Goal: Task Accomplishment & Management: Manage account settings

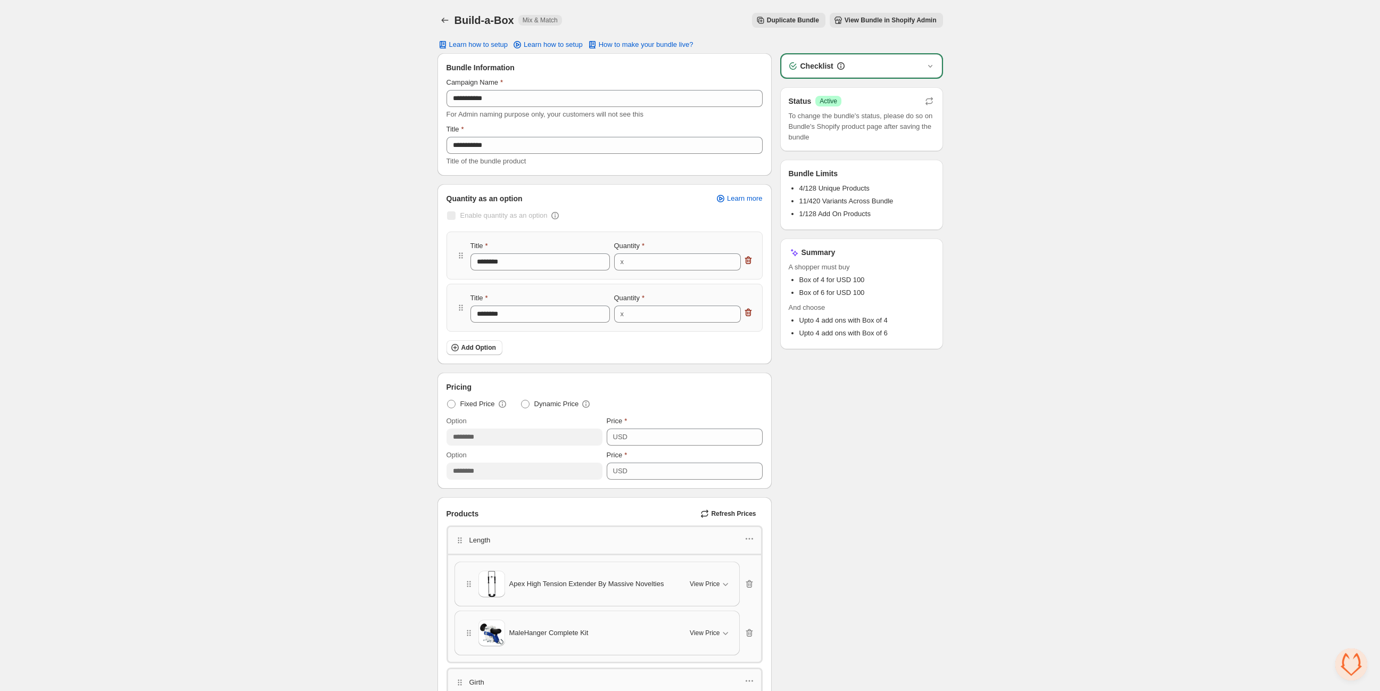
drag, startPoint x: 0, startPoint y: 0, endPoint x: 315, endPoint y: 130, distance: 340.5
click at [315, 130] on div "**********" at bounding box center [690, 538] width 1380 height 1077
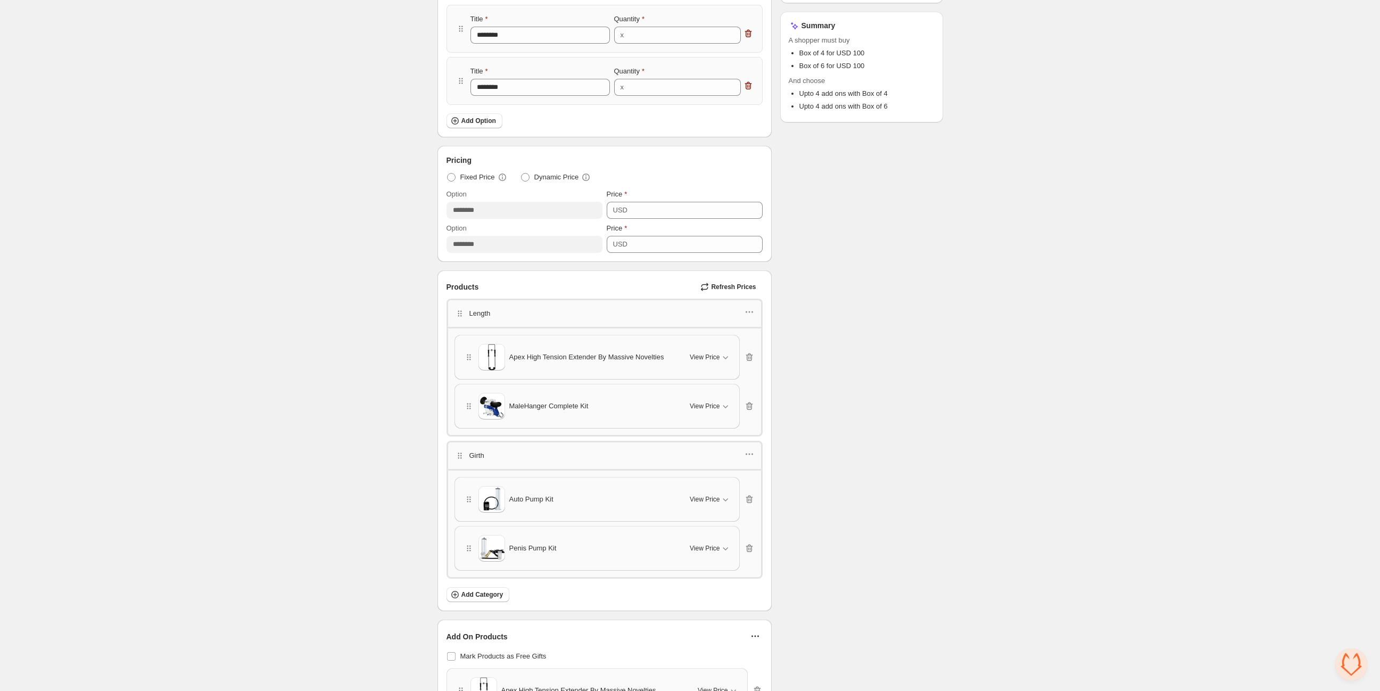
scroll to position [236, 0]
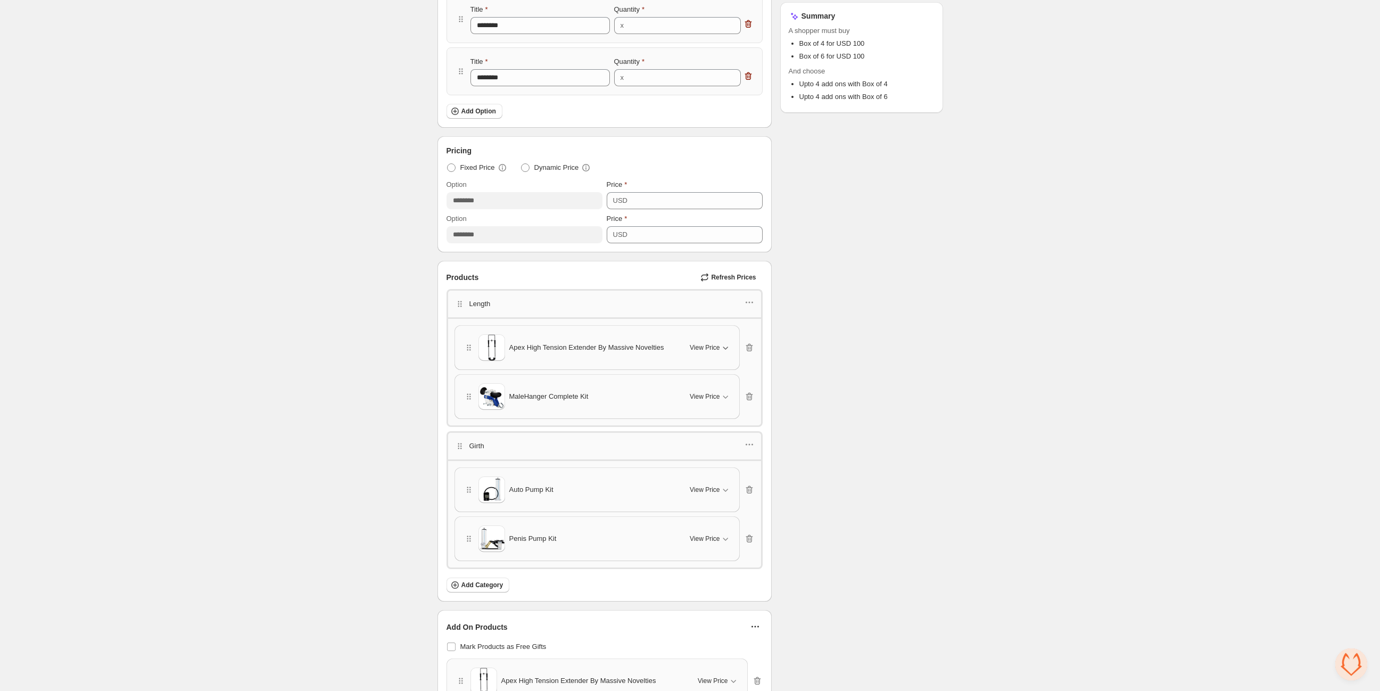
click at [717, 343] on span "View Price" at bounding box center [705, 347] width 30 height 9
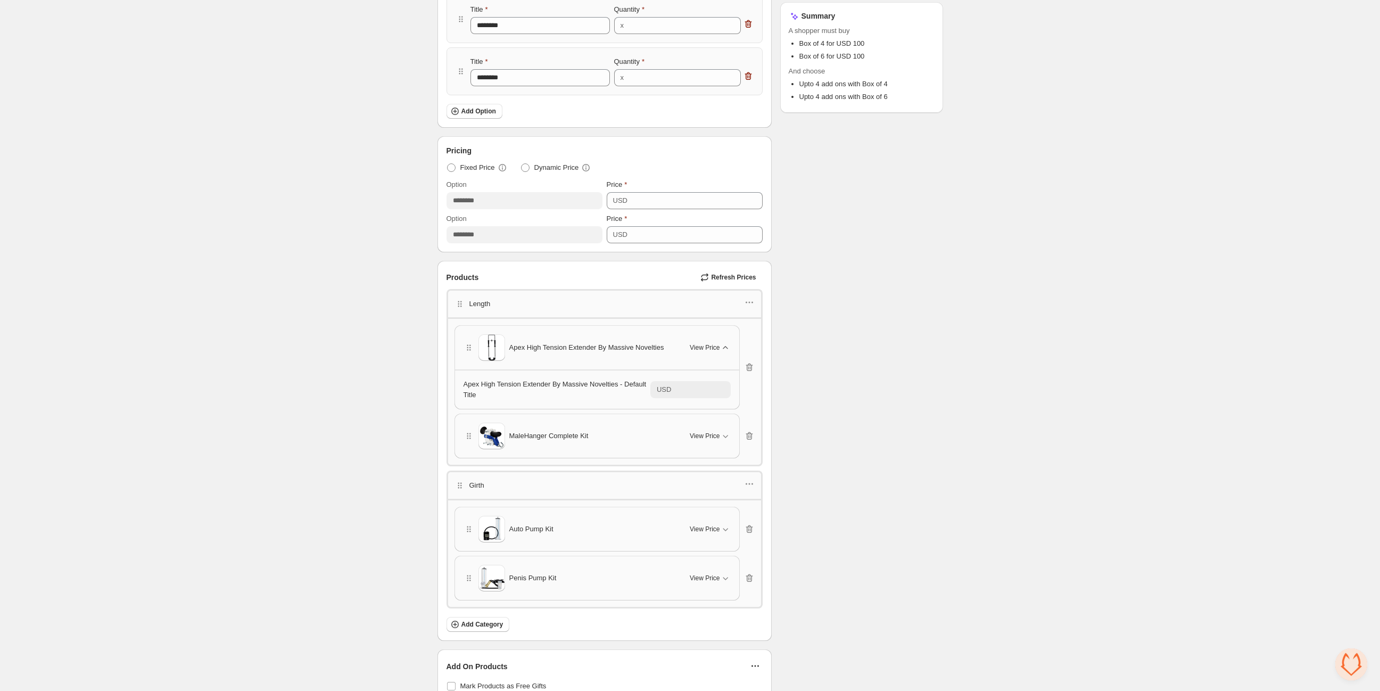
click at [717, 343] on span "View Price" at bounding box center [705, 347] width 30 height 9
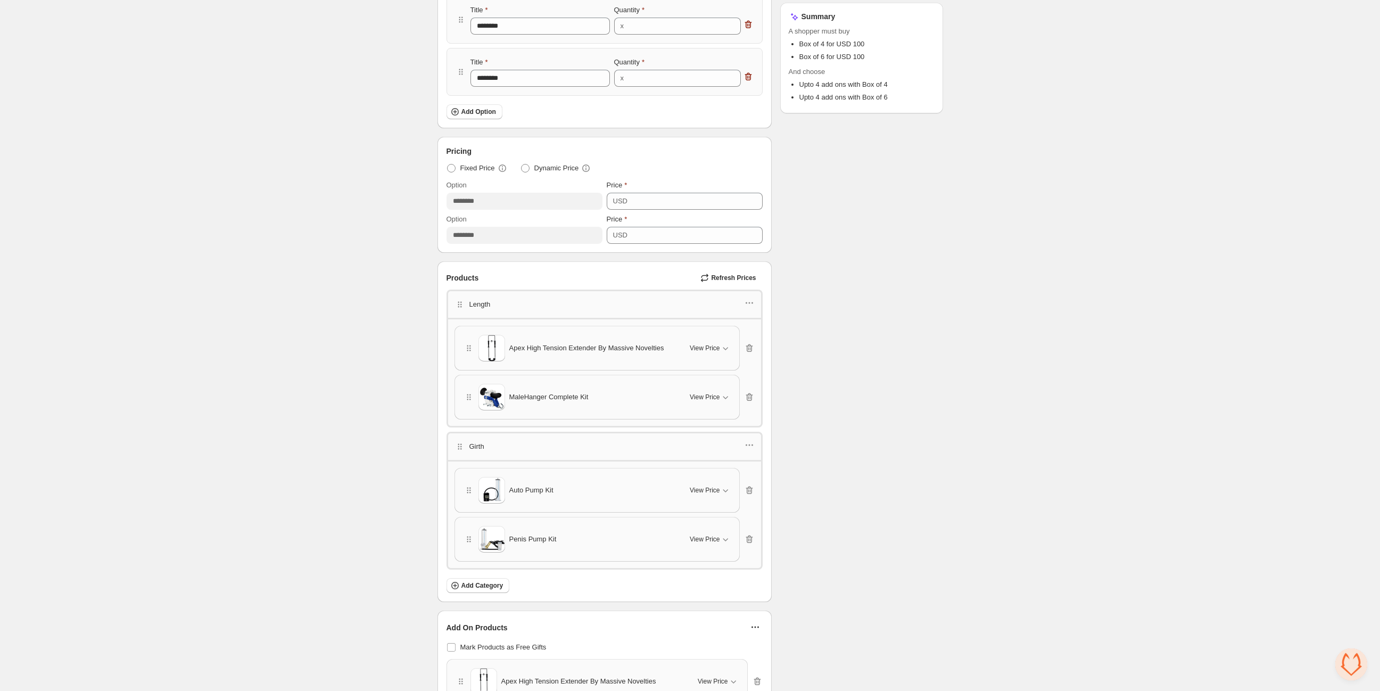
scroll to position [0, 0]
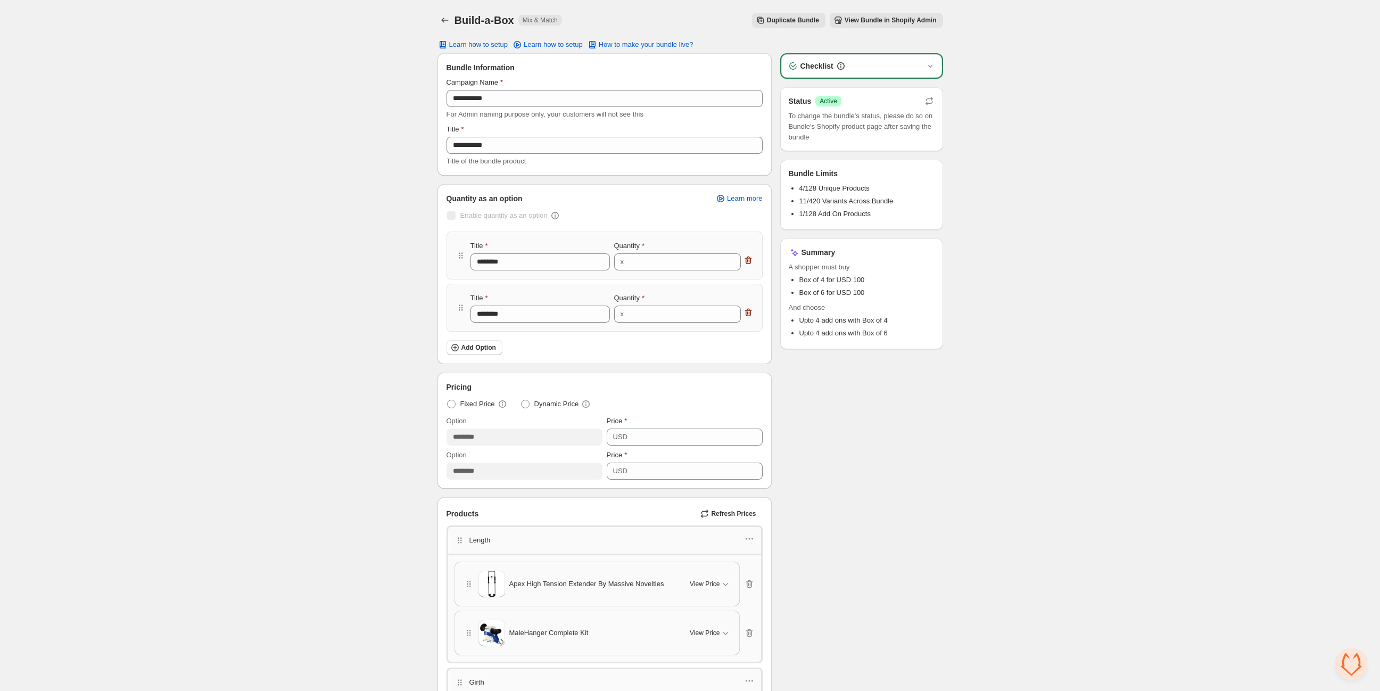
click at [884, 18] on span "View Bundle in Shopify Admin" at bounding box center [891, 20] width 92 height 9
click at [878, 18] on span "View Bundle in Shopify Admin" at bounding box center [891, 20] width 92 height 9
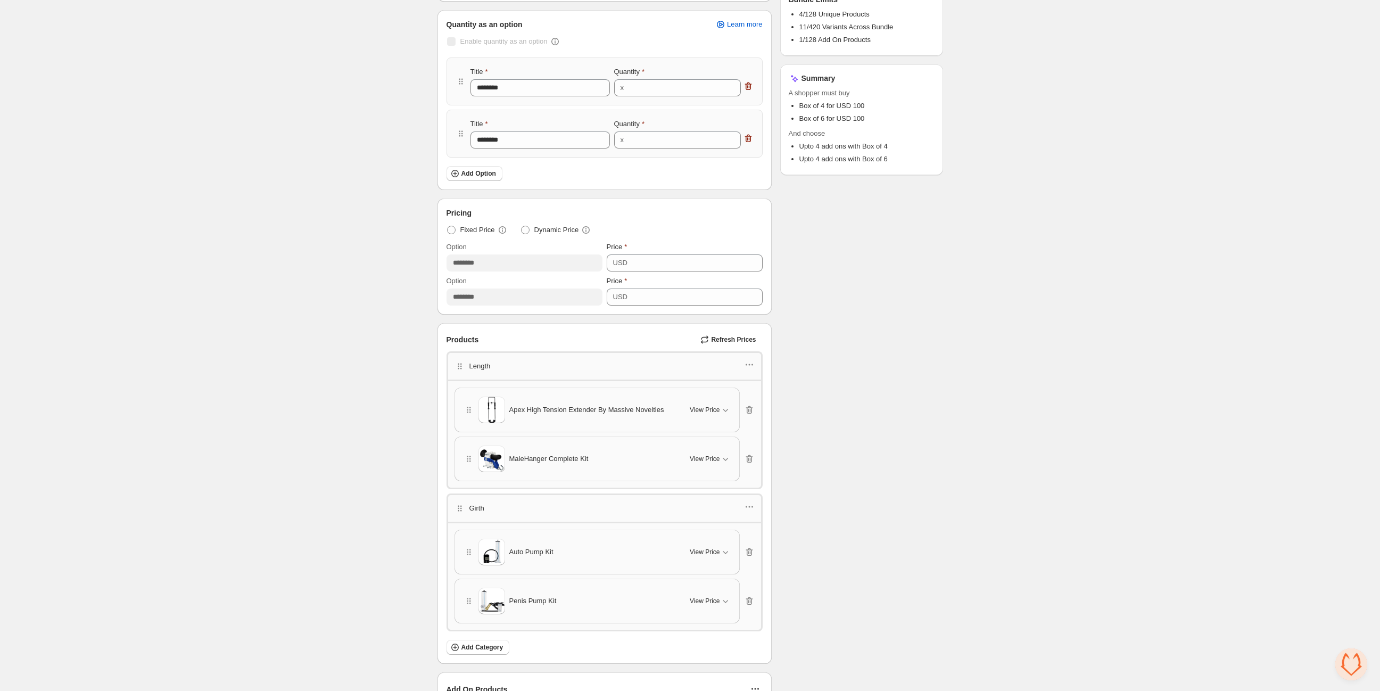
scroll to position [177, 0]
click at [749, 362] on icon "button" at bounding box center [749, 362] width 2 height 2
click at [809, 358] on div "Checklist Status Success Active To change the bundle's status, please do so on …" at bounding box center [861, 376] width 163 height 1001
click at [709, 403] on span "View Price" at bounding box center [705, 406] width 30 height 9
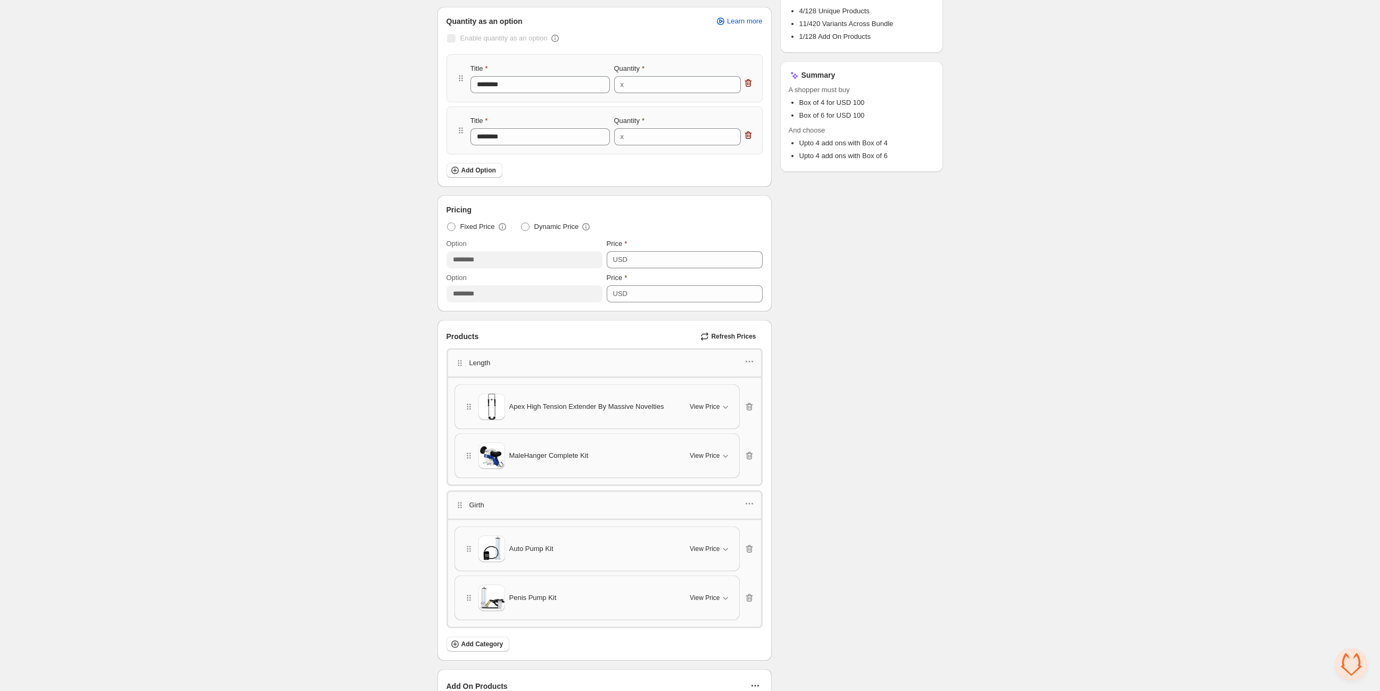
click at [828, 422] on div "Checklist Status Success Active To change the bundle's status, please do so on …" at bounding box center [861, 376] width 163 height 1001
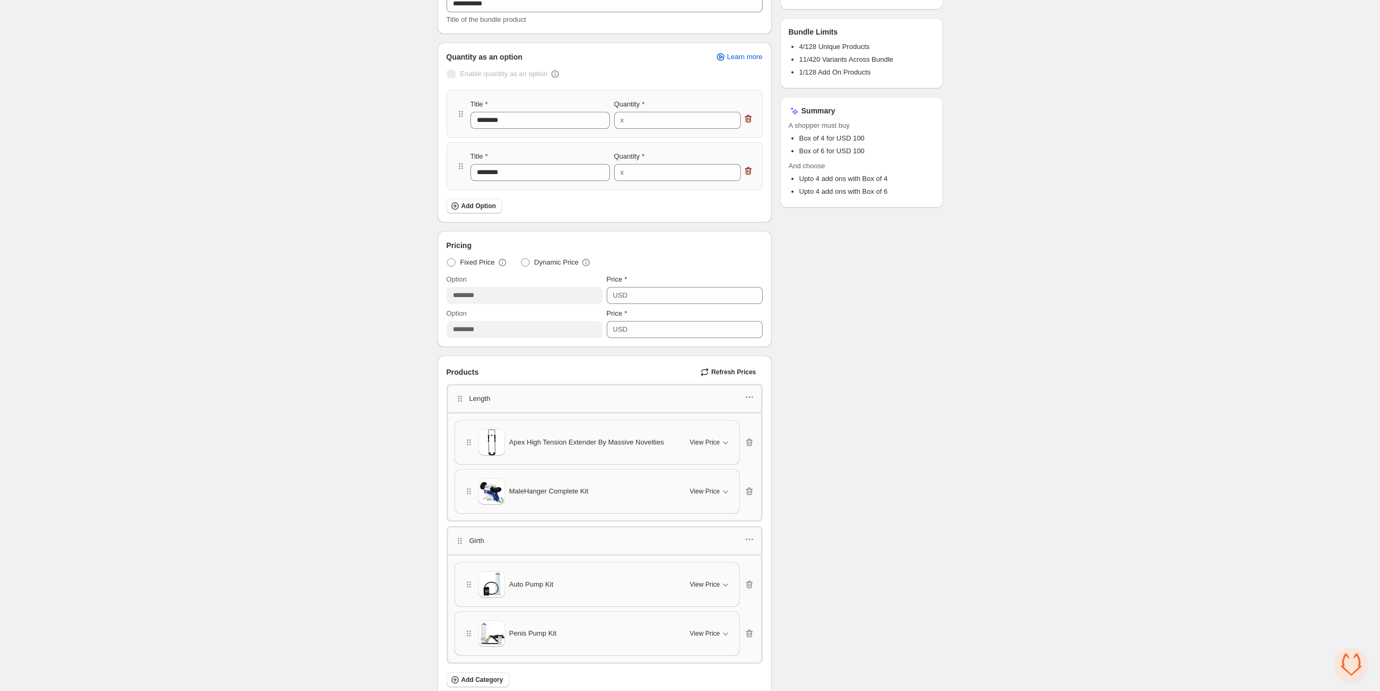
scroll to position [0, 0]
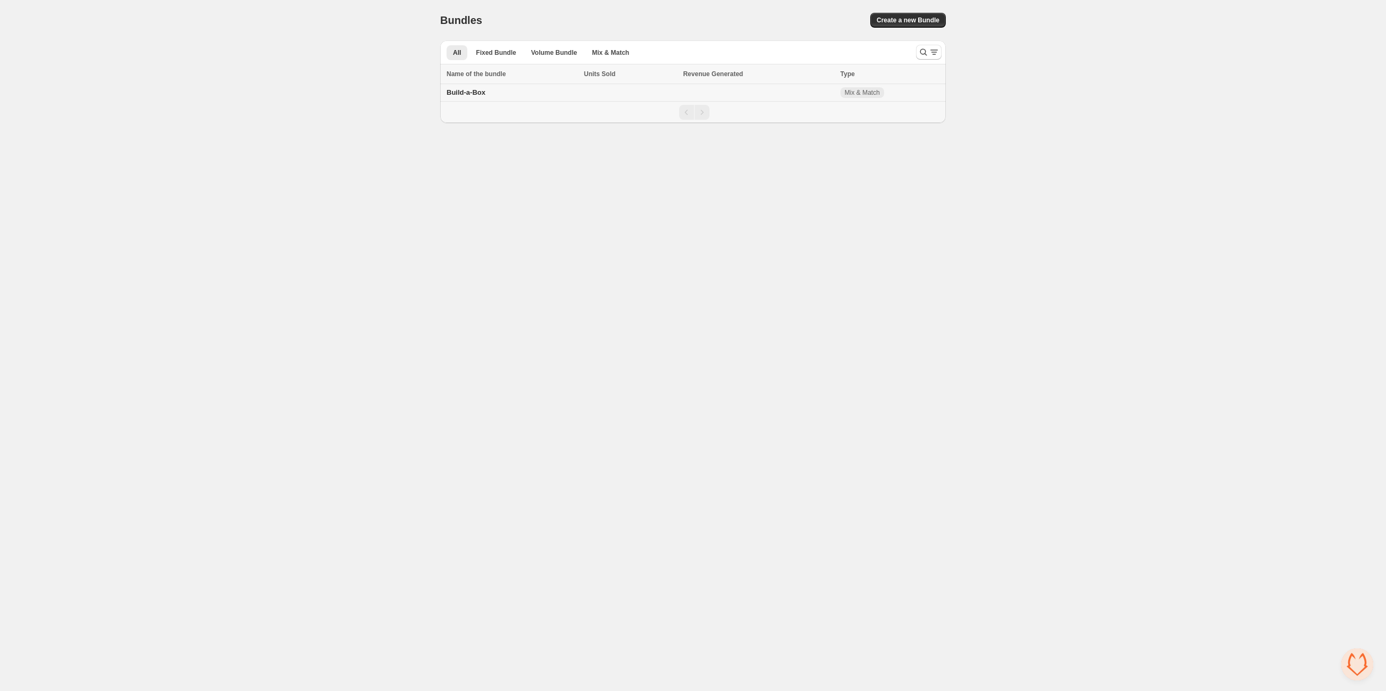
click at [472, 84] on td "Build-a-Box" at bounding box center [510, 93] width 141 height 18
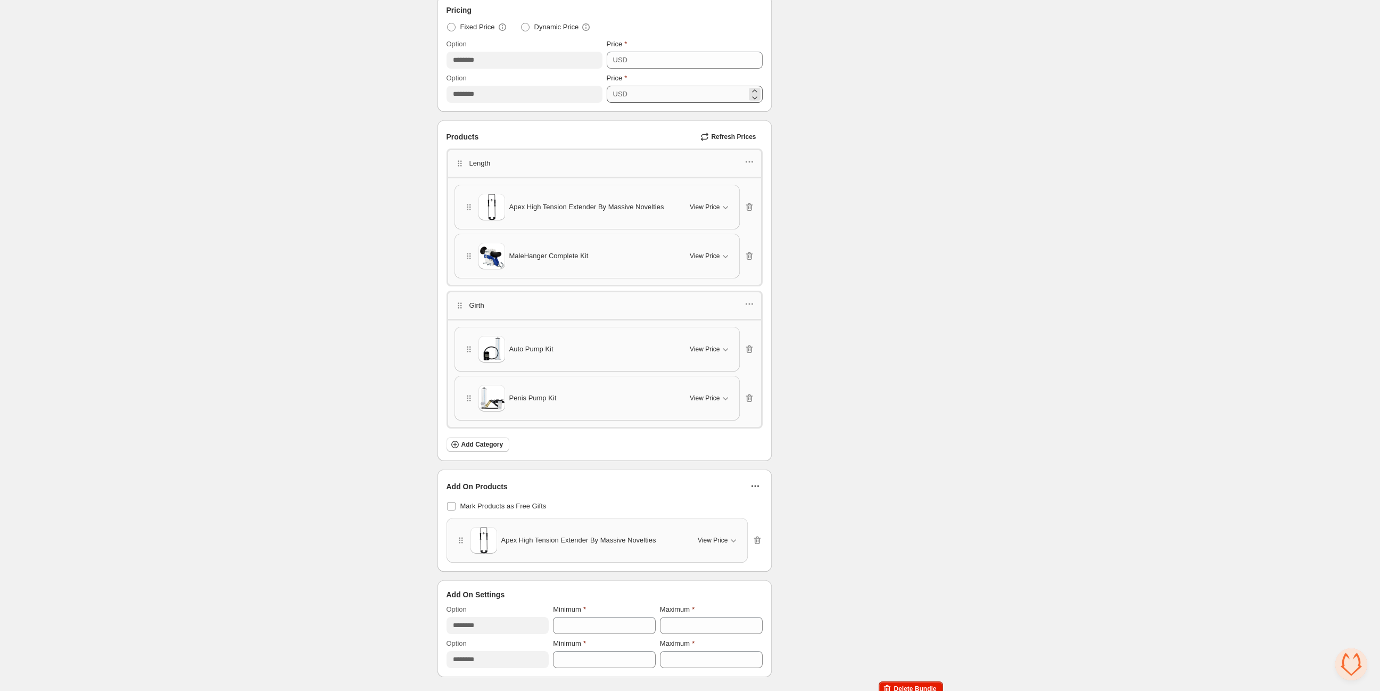
scroll to position [384, 0]
click at [725, 202] on icon "button" at bounding box center [725, 199] width 11 height 11
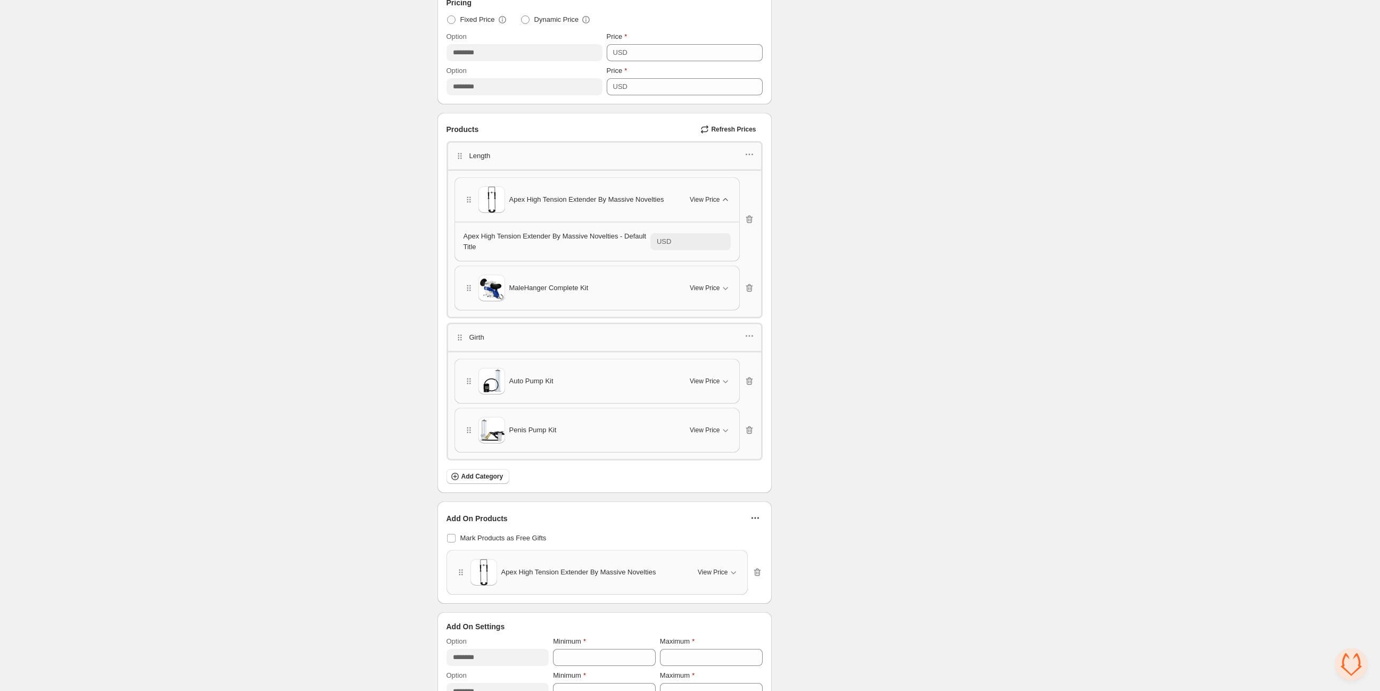
click at [724, 202] on icon "button" at bounding box center [725, 199] width 11 height 11
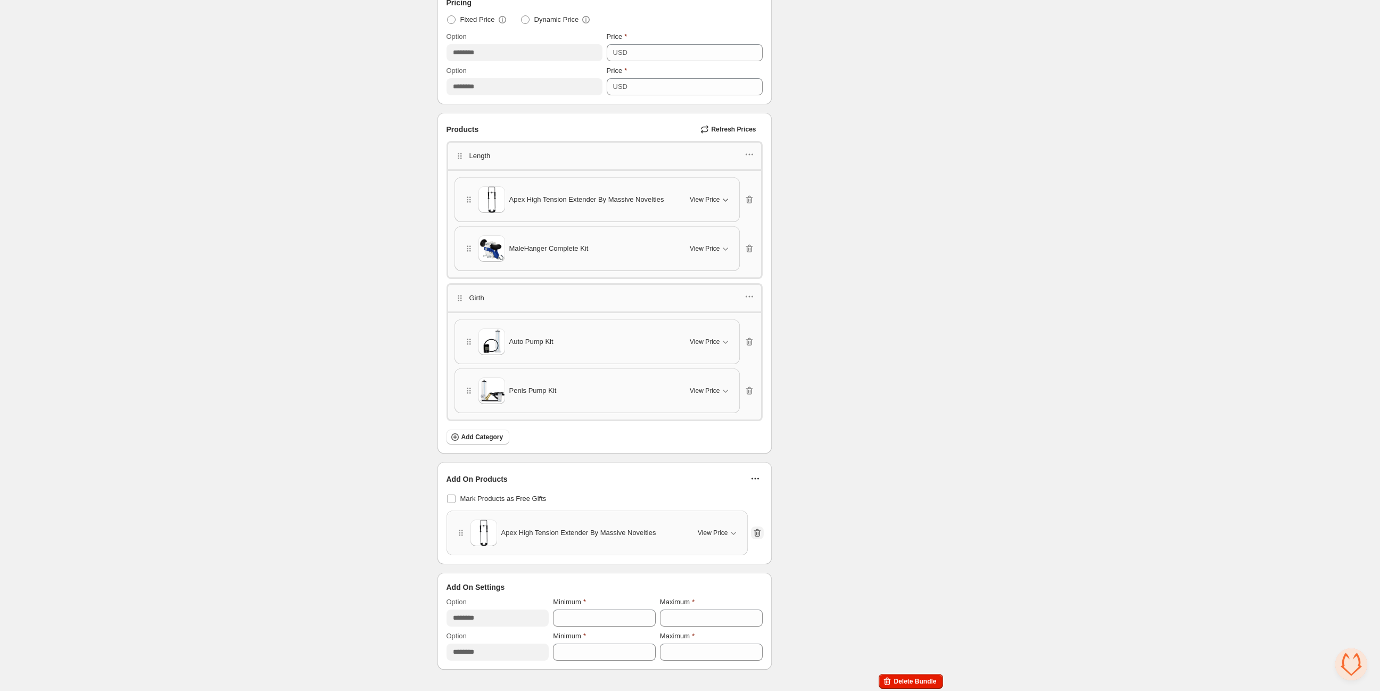
click at [761, 531] on icon "button" at bounding box center [757, 532] width 11 height 11
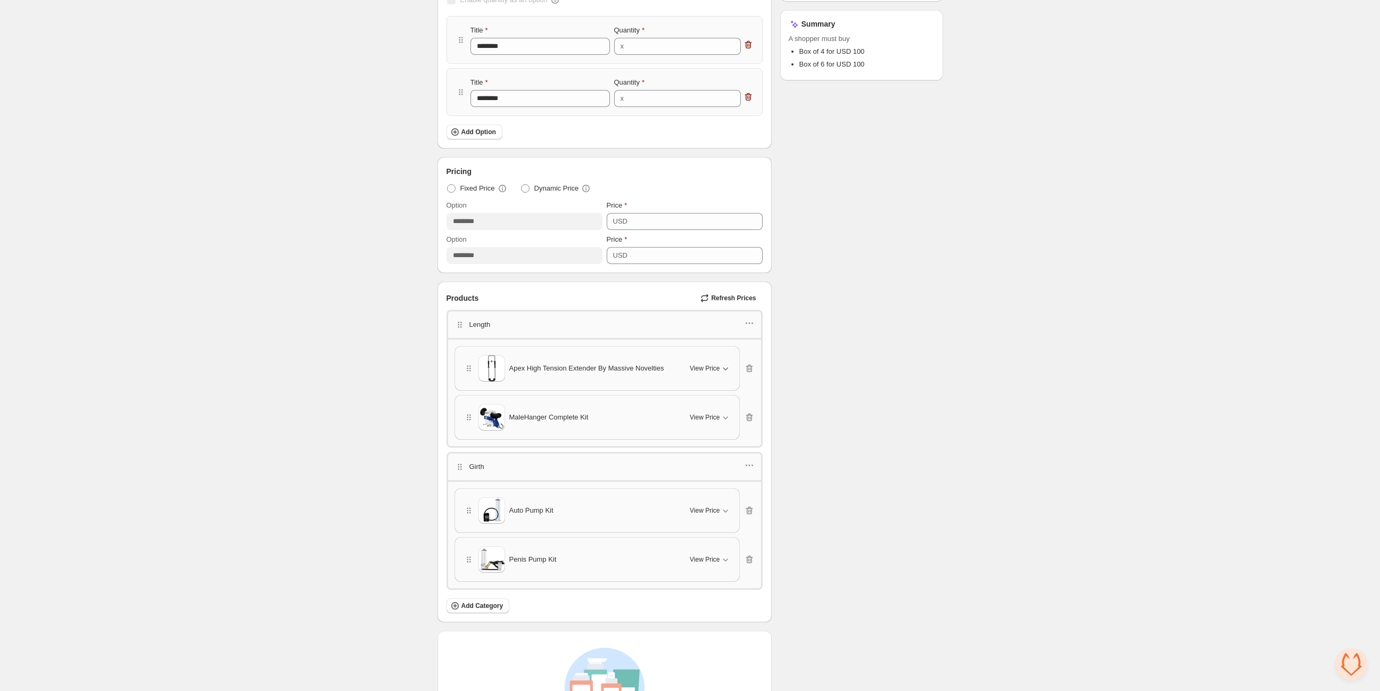
scroll to position [236, 0]
